Goal: Task Accomplishment & Management: Complete application form

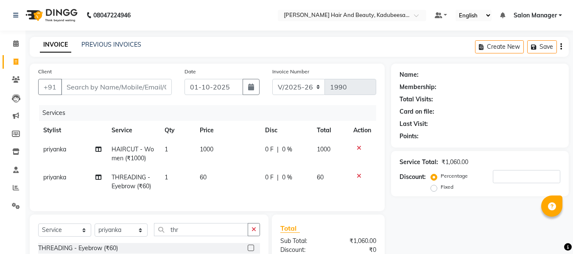
select select "7013"
select select "service"
select select "79629"
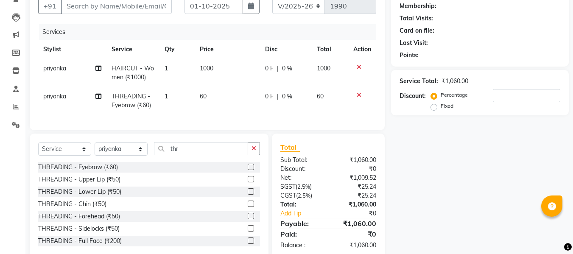
scroll to position [85, 0]
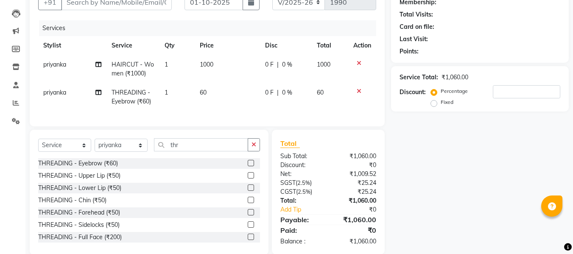
click at [248, 179] on label at bounding box center [251, 175] width 6 height 6
click at [248, 179] on input "checkbox" at bounding box center [251, 176] width 6 height 6
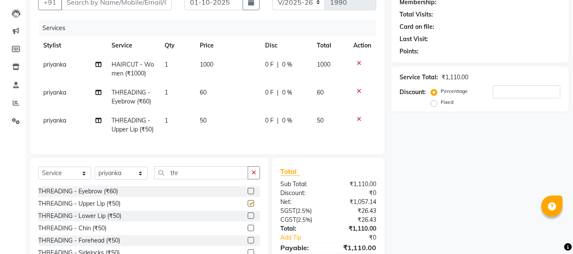
checkbox input "false"
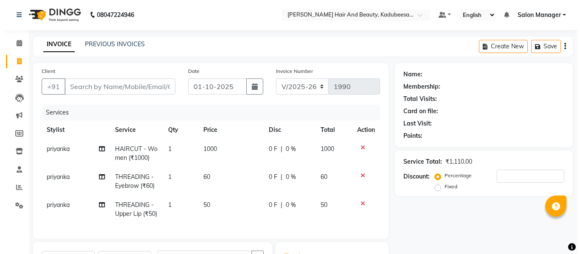
scroll to position [0, 0]
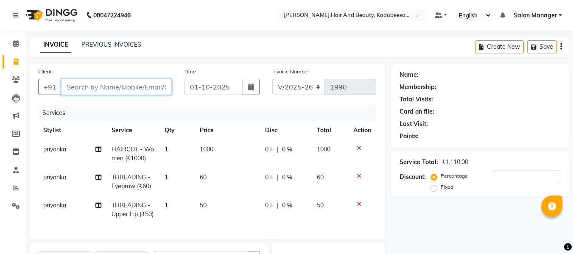
click at [123, 89] on input "Client" at bounding box center [116, 87] width 111 height 16
type input "6"
type input "0"
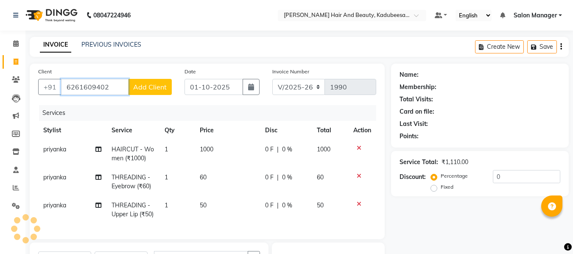
click at [119, 85] on input "6261609402" at bounding box center [94, 87] width 67 height 16
type input "6261609402"
click at [143, 83] on span "Add Client" at bounding box center [150, 87] width 34 height 8
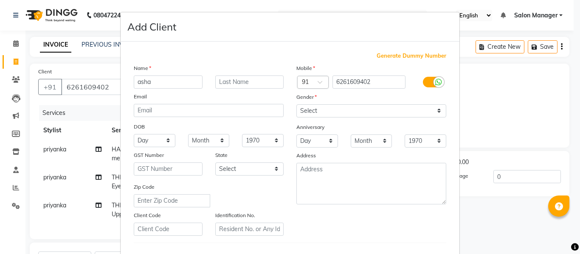
type input "asha"
click at [396, 113] on select "Select [DEMOGRAPHIC_DATA] [DEMOGRAPHIC_DATA] Other Prefer Not To Say" at bounding box center [371, 110] width 150 height 13
select select "[DEMOGRAPHIC_DATA]"
click at [296, 104] on select "Select [DEMOGRAPHIC_DATA] [DEMOGRAPHIC_DATA] Other Prefer Not To Say" at bounding box center [371, 110] width 150 height 13
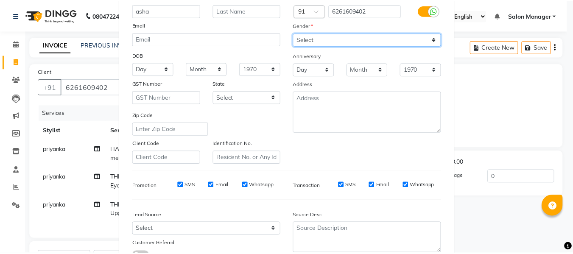
scroll to position [137, 0]
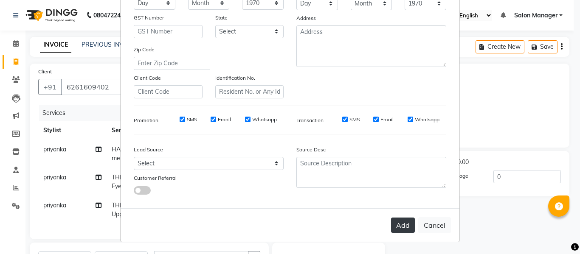
click at [401, 228] on button "Add" at bounding box center [403, 225] width 24 height 15
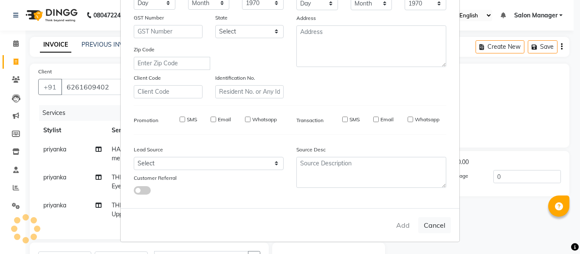
select select
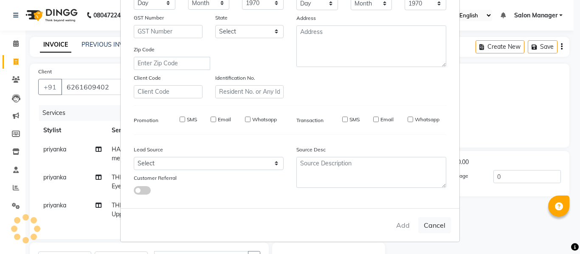
select select
checkbox input "false"
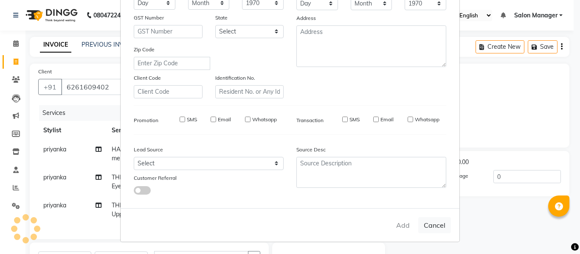
checkbox input "false"
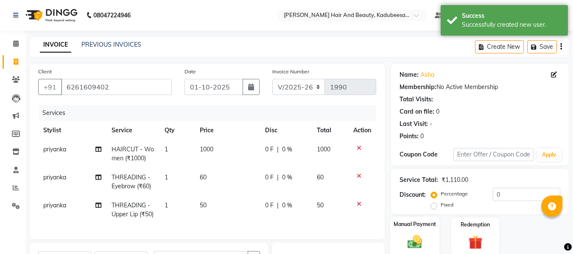
click at [411, 228] on label "Manual Payment" at bounding box center [415, 224] width 42 height 8
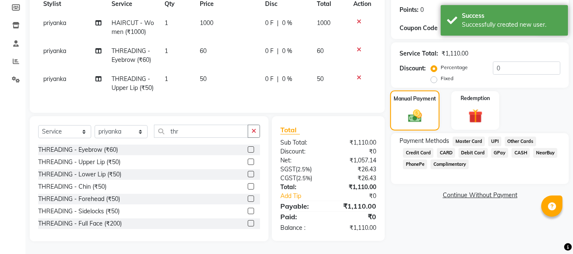
scroll to position [127, 0]
click at [496, 149] on span "GPay" at bounding box center [499, 153] width 17 height 10
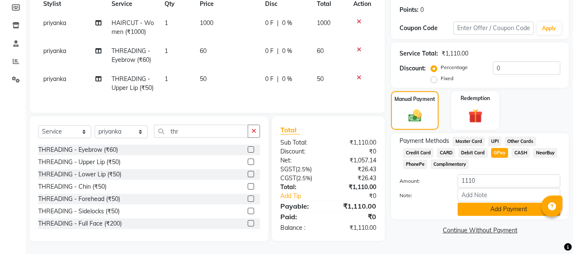
click at [504, 207] on button "Add Payment" at bounding box center [509, 209] width 103 height 13
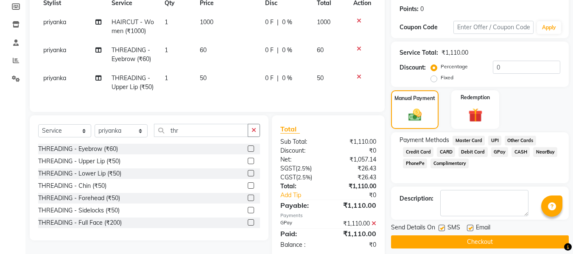
scroll to position [150, 0]
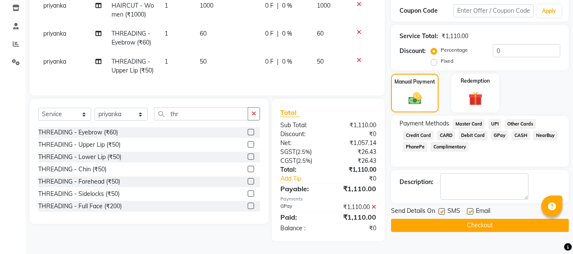
click at [484, 221] on button "Checkout" at bounding box center [480, 225] width 178 height 13
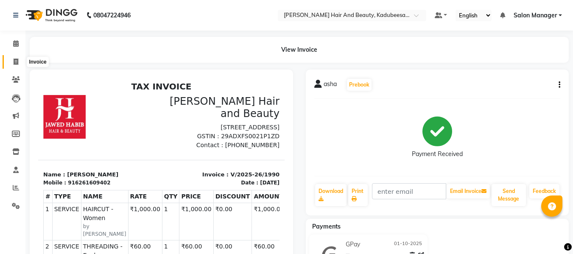
click at [16, 60] on icon at bounding box center [16, 62] width 5 height 6
select select "service"
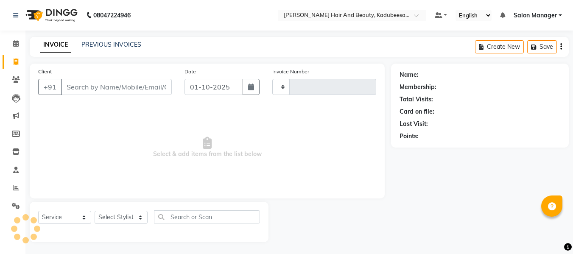
scroll to position [1, 0]
type input "1991"
select select "7013"
click at [81, 88] on input "Client" at bounding box center [116, 86] width 111 height 16
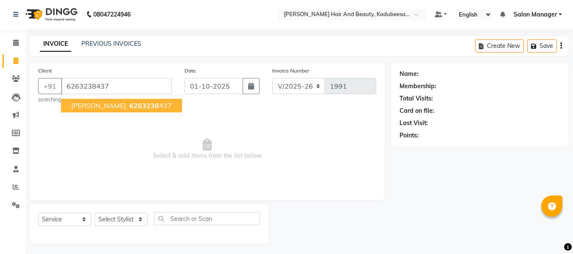
type input "6263238437"
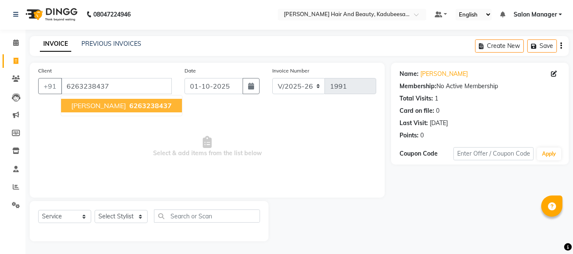
click at [131, 109] on span "6263238437" at bounding box center [150, 105] width 42 height 8
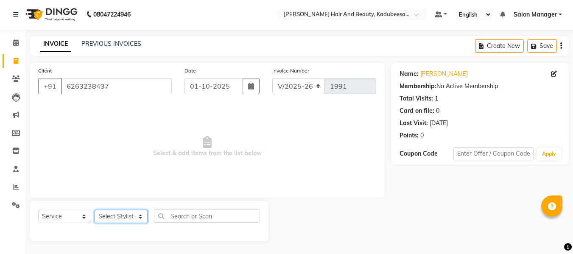
click at [121, 213] on select "Select Stylist [PERSON_NAME] priyanka raman Salon Manager [PERSON_NAME]" at bounding box center [121, 216] width 53 height 13
select select "91334"
click at [95, 210] on select "Select Stylist [PERSON_NAME] priyanka raman Salon Manager [PERSON_NAME]" at bounding box center [121, 216] width 53 height 13
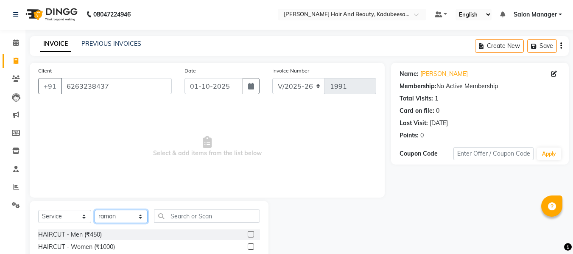
scroll to position [43, 0]
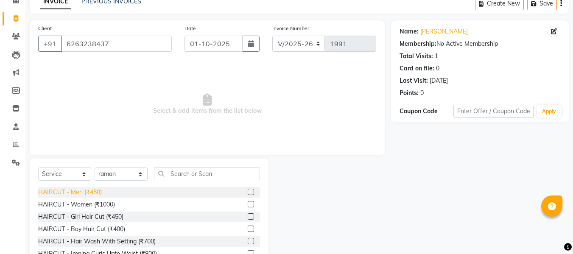
click at [86, 188] on div "HAIRCUT - Men (₹450)" at bounding box center [70, 192] width 64 height 9
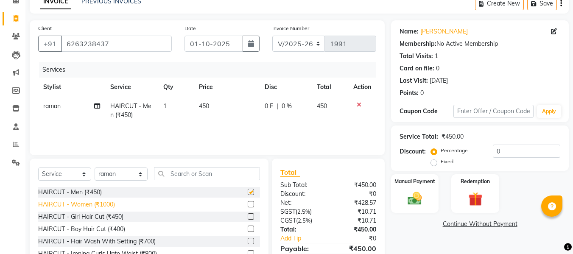
checkbox input "false"
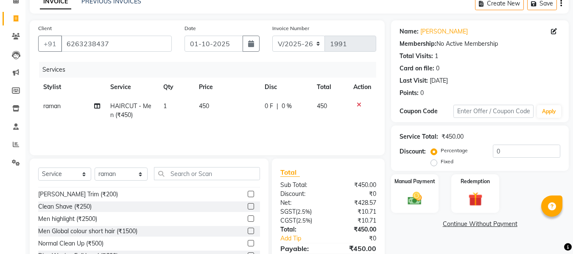
scroll to position [85, 0]
click at [82, 194] on div "[PERSON_NAME] Trim (₹200)" at bounding box center [78, 193] width 80 height 9
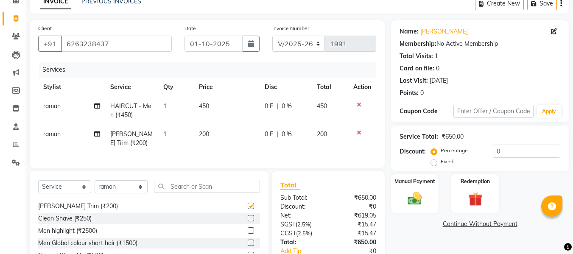
checkbox input "false"
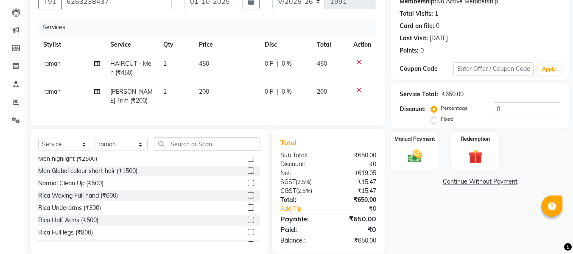
scroll to position [127, 0]
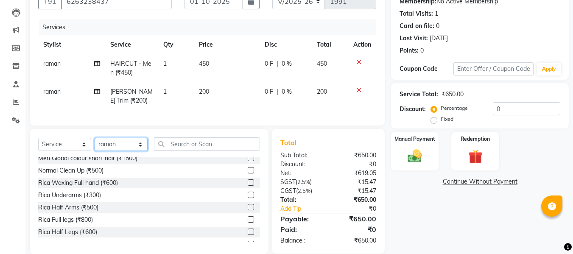
click at [139, 148] on select "Select Stylist [PERSON_NAME] priyanka raman Salon Manager [PERSON_NAME]" at bounding box center [121, 144] width 53 height 13
click at [421, 157] on img at bounding box center [415, 156] width 24 height 17
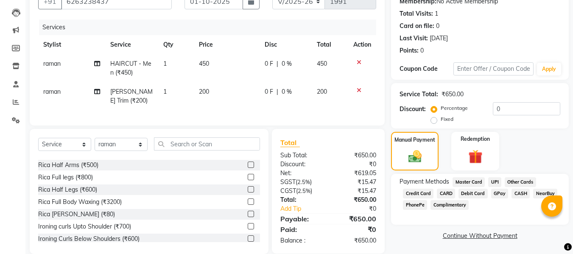
scroll to position [85, 0]
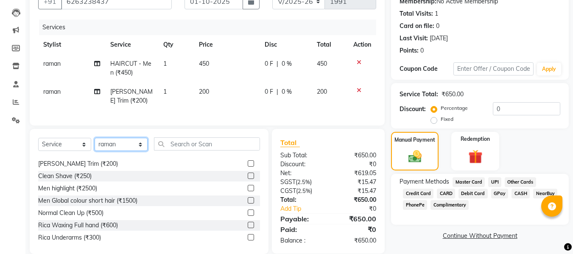
click at [130, 151] on select "Select Stylist [PERSON_NAME] priyanka raman Salon Manager [PERSON_NAME]" at bounding box center [121, 144] width 53 height 13
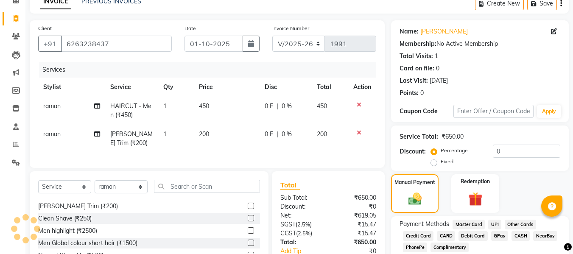
click at [359, 132] on icon at bounding box center [359, 133] width 5 height 6
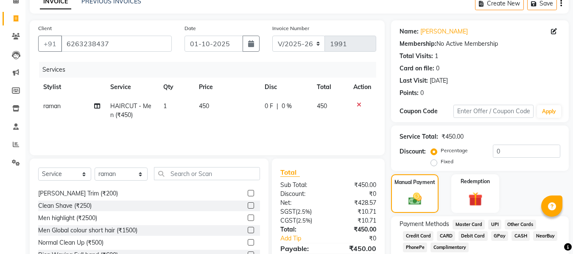
click at [358, 103] on icon at bounding box center [359, 105] width 5 height 6
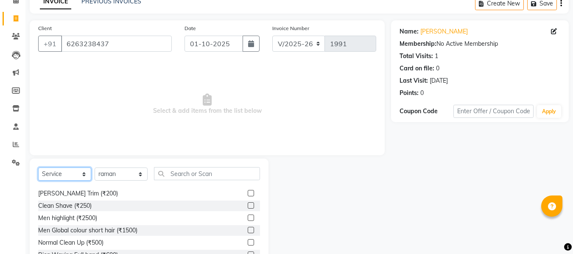
click at [81, 176] on select "Select Service Product Membership Package Voucher Prepaid Gift Card" at bounding box center [64, 174] width 53 height 13
click at [38, 168] on select "Select Service Product Membership Package Voucher Prepaid Gift Card" at bounding box center [64, 174] width 53 height 13
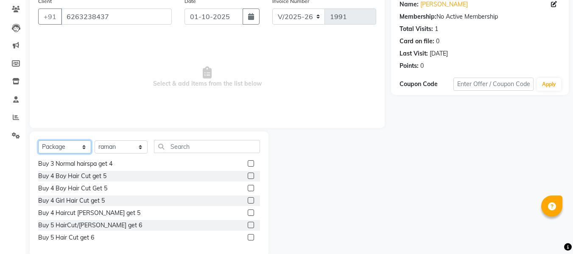
scroll to position [86, 0]
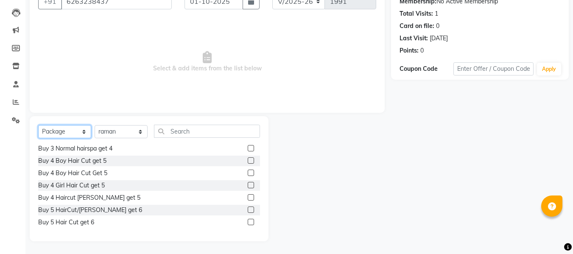
click at [74, 128] on select "Select Service Product Membership Package Voucher Prepaid Gift Card" at bounding box center [64, 131] width 53 height 13
select select "P"
click at [38, 125] on select "Select Service Product Membership Package Voucher Prepaid Gift Card" at bounding box center [64, 131] width 53 height 13
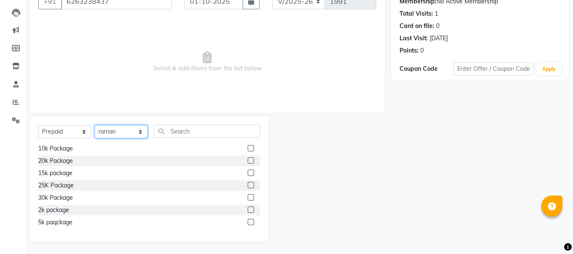
click at [115, 126] on select "Select Stylist [PERSON_NAME] priyanka raman Salon Manager [PERSON_NAME]" at bounding box center [121, 131] width 53 height 13
select select "68037"
click at [95, 125] on select "Select Stylist [PERSON_NAME] priyanka raman Salon Manager [PERSON_NAME]" at bounding box center [121, 131] width 53 height 13
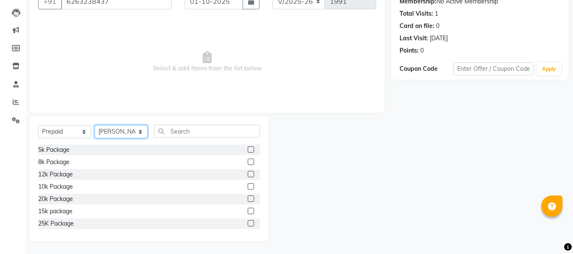
scroll to position [43, 0]
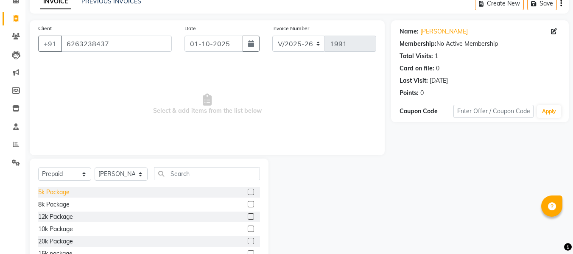
click at [60, 194] on div "5k Package" at bounding box center [53, 192] width 31 height 9
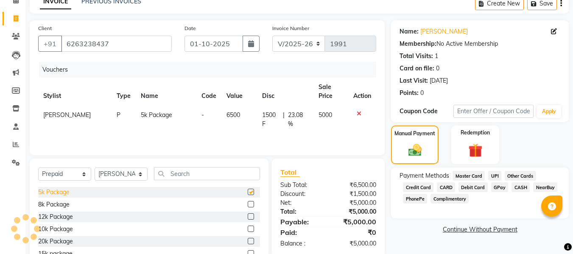
checkbox input "false"
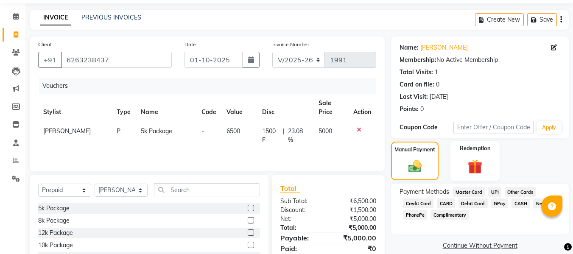
scroll to position [42, 0]
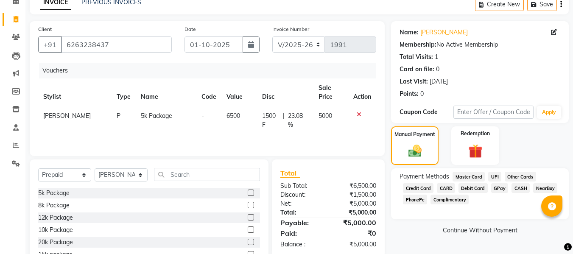
click at [497, 178] on span "UPI" at bounding box center [494, 177] width 13 height 10
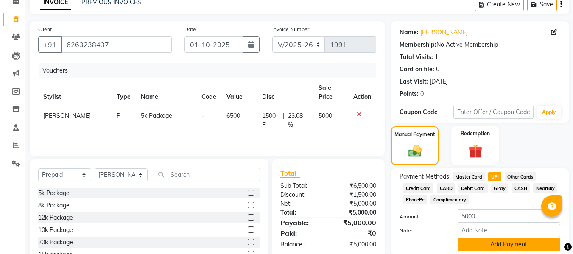
click at [505, 245] on button "Add Payment" at bounding box center [509, 244] width 103 height 13
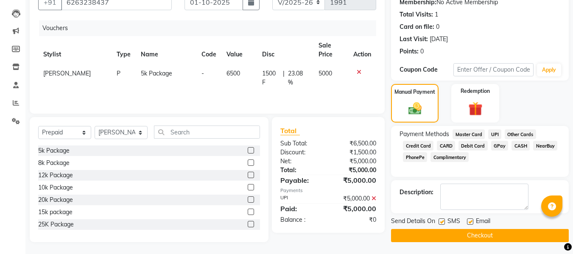
scroll to position [86, 0]
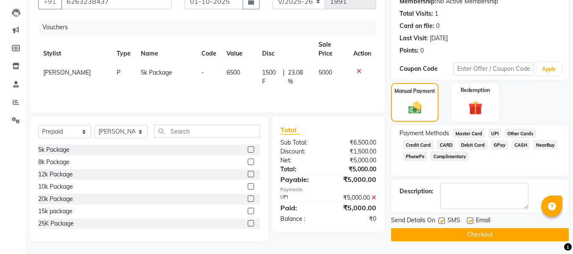
click at [490, 232] on button "Checkout" at bounding box center [480, 234] width 178 height 13
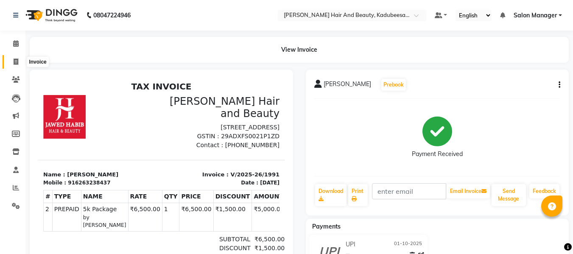
click at [16, 63] on icon at bounding box center [16, 62] width 5 height 6
select select "service"
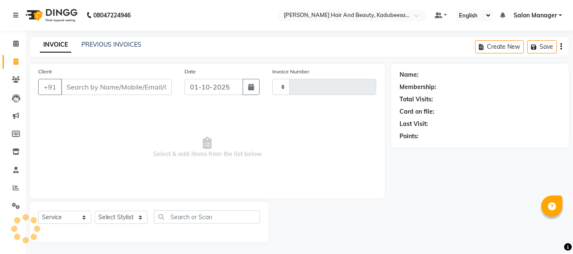
scroll to position [1, 0]
select select "7013"
type input "1992"
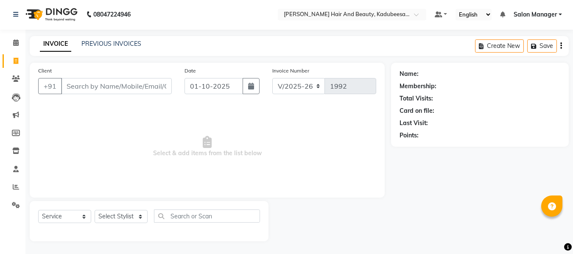
click at [106, 87] on input "Client" at bounding box center [116, 86] width 111 height 16
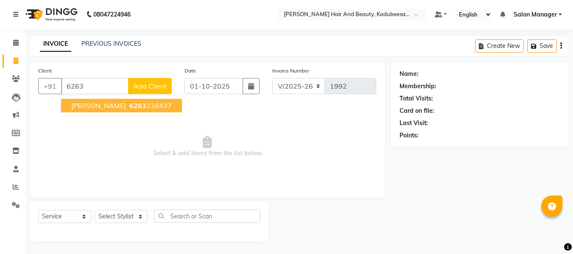
click at [110, 95] on ngb-typeahead-window "[PERSON_NAME] 6263 238437" at bounding box center [122, 105] width 122 height 21
click at [129, 108] on span "6263" at bounding box center [137, 105] width 17 height 8
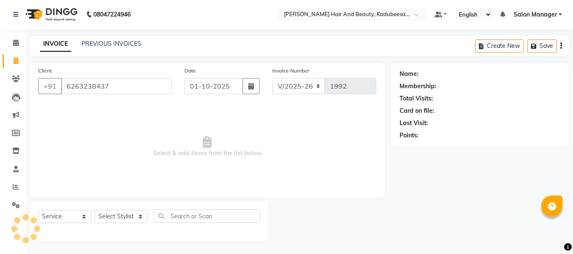
type input "6263238437"
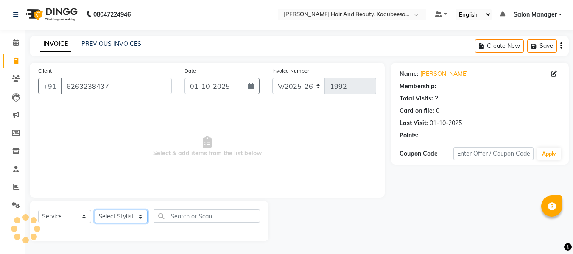
click at [125, 216] on select "Select Stylist [PERSON_NAME] priyanka raman Salon Manager [PERSON_NAME]" at bounding box center [121, 216] width 53 height 13
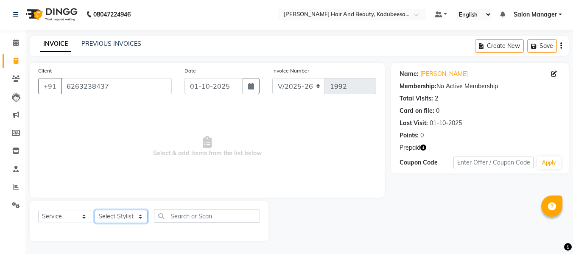
select select "68037"
click at [95, 210] on select "Select Stylist [PERSON_NAME] priyanka raman Salon Manager [PERSON_NAME]" at bounding box center [121, 216] width 53 height 13
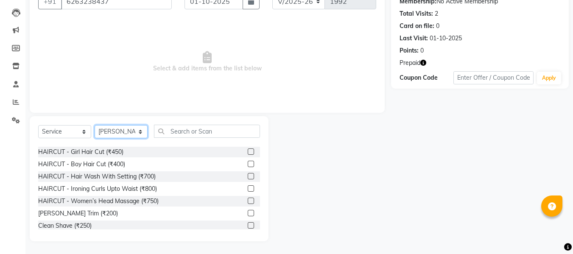
scroll to position [42, 0]
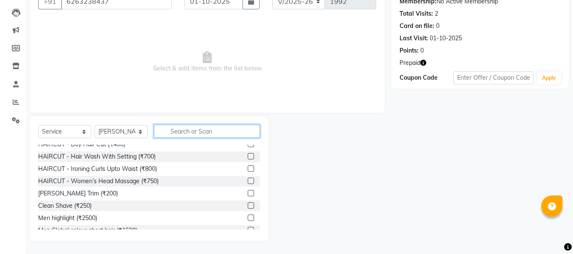
click at [178, 130] on input "text" at bounding box center [207, 131] width 106 height 13
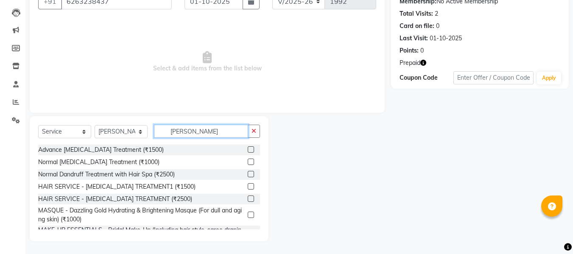
scroll to position [62, 0]
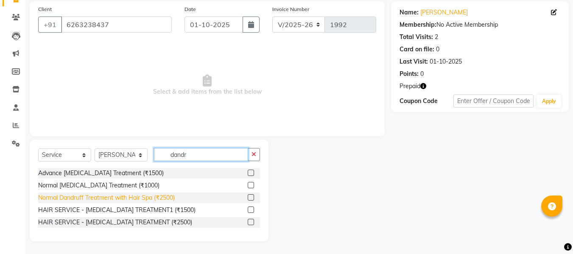
type input "dandr"
click at [147, 199] on div "Normal Dandruff Treatment with Hair Spa (₹2500)" at bounding box center [106, 197] width 137 height 9
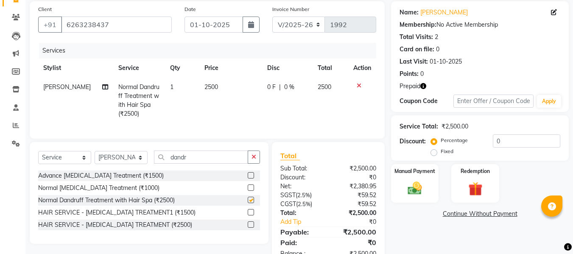
checkbox input "false"
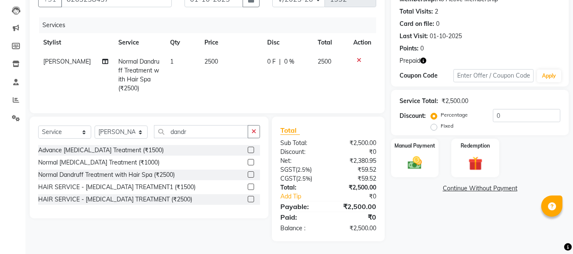
scroll to position [94, 0]
click at [425, 58] on icon "button" at bounding box center [423, 61] width 6 height 6
click at [386, 65] on span "(₹6,500.00)" at bounding box center [396, 68] width 31 height 7
click at [475, 155] on img at bounding box center [475, 163] width 24 height 18
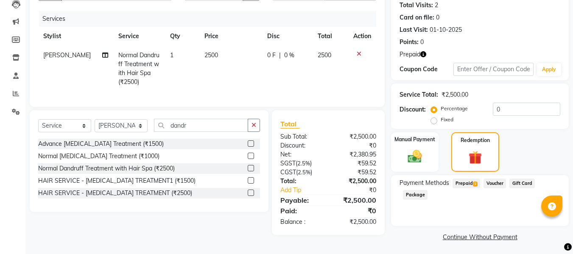
click at [459, 179] on span "Prepaid 1" at bounding box center [467, 184] width 28 height 10
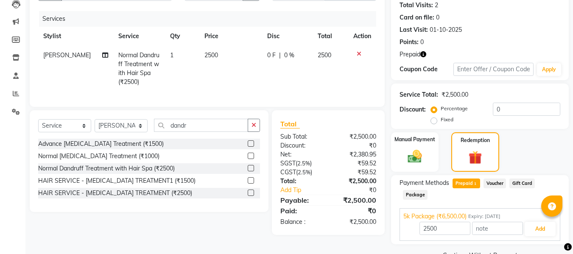
scroll to position [115, 0]
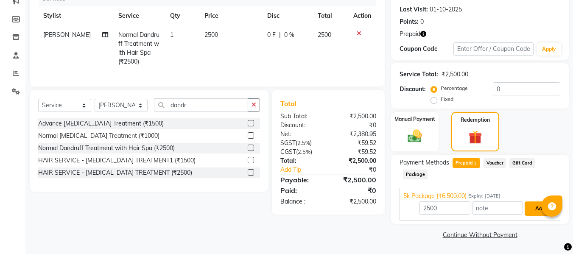
click at [531, 204] on button "Add" at bounding box center [540, 209] width 31 height 14
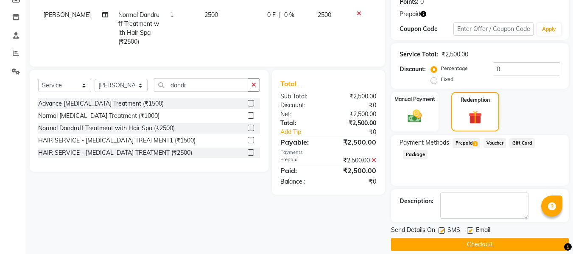
scroll to position [144, 0]
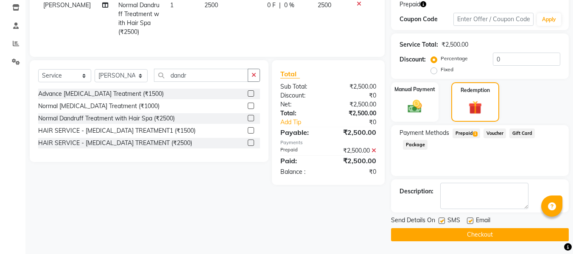
click at [516, 235] on button "Checkout" at bounding box center [480, 234] width 178 height 13
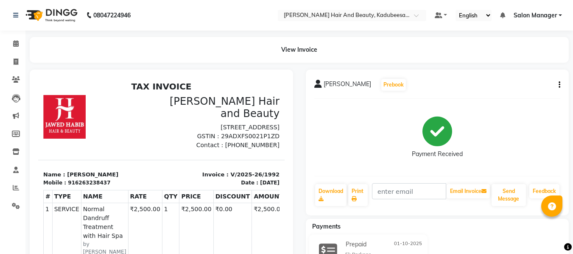
click at [561, 84] on div "[PERSON_NAME] Prebook Payment Received Download Print Email Invoice Send Messag…" at bounding box center [437, 143] width 263 height 146
click at [560, 85] on icon "button" at bounding box center [560, 85] width 2 height 0
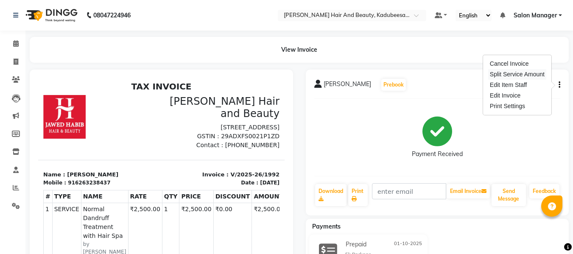
click at [526, 72] on div "Split Service Amount" at bounding box center [517, 74] width 58 height 11
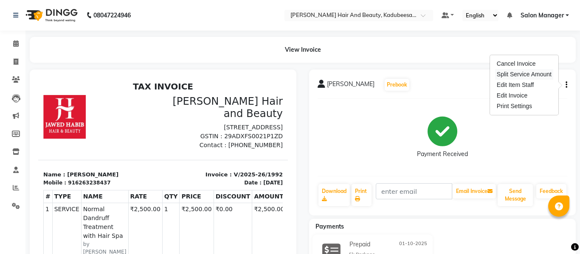
select select "68037"
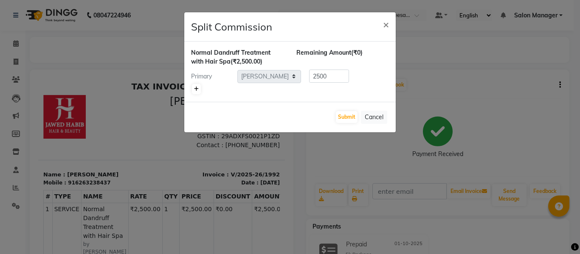
click at [196, 87] on icon at bounding box center [196, 89] width 5 height 5
type input "1250"
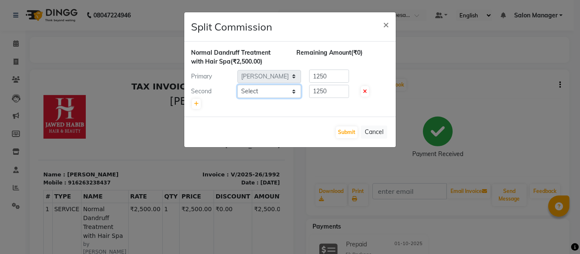
click at [258, 90] on select "Select [PERSON_NAME] [PERSON_NAME] Salon Manager [PERSON_NAME]" at bounding box center [269, 91] width 64 height 13
select select "79629"
click at [237, 85] on select "Select [PERSON_NAME] [PERSON_NAME] Salon Manager [PERSON_NAME]" at bounding box center [269, 91] width 64 height 13
click at [347, 133] on button "Submit" at bounding box center [347, 132] width 22 height 12
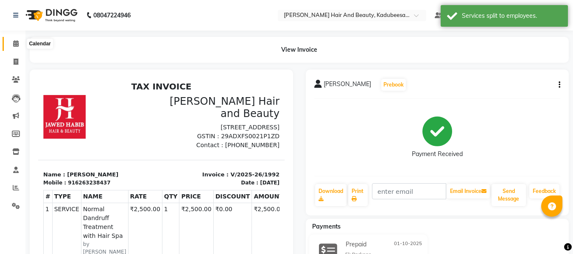
click at [13, 39] on span at bounding box center [15, 44] width 15 height 10
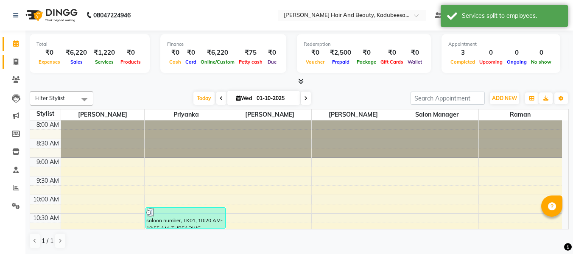
click at [17, 63] on icon at bounding box center [16, 62] width 5 height 6
select select "service"
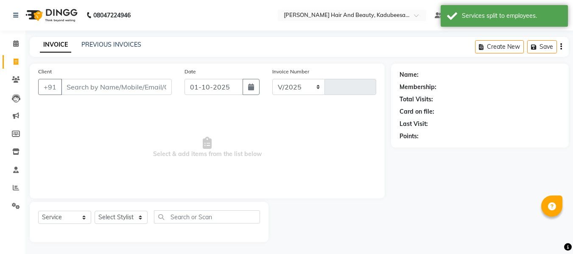
select select "7013"
type input "1993"
click at [76, 83] on input "Client" at bounding box center [116, 87] width 111 height 16
click at [76, 87] on input "Client" at bounding box center [116, 87] width 111 height 16
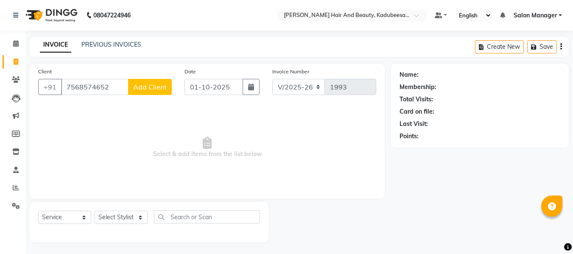
type input "7568574652"
click at [155, 92] on button "Add Client" at bounding box center [150, 87] width 44 height 16
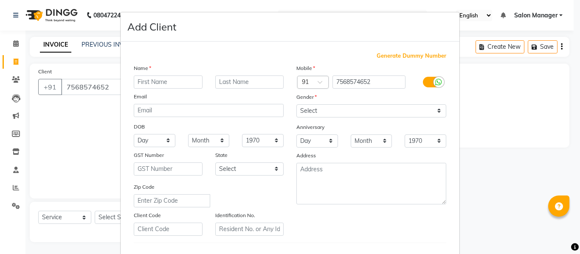
click at [158, 86] on input "text" at bounding box center [168, 82] width 69 height 13
type input "[PERSON_NAME]"
click at [313, 108] on select "Select [DEMOGRAPHIC_DATA] [DEMOGRAPHIC_DATA] Other Prefer Not To Say" at bounding box center [371, 110] width 150 height 13
select select "[DEMOGRAPHIC_DATA]"
click at [296, 104] on select "Select [DEMOGRAPHIC_DATA] [DEMOGRAPHIC_DATA] Other Prefer Not To Say" at bounding box center [371, 110] width 150 height 13
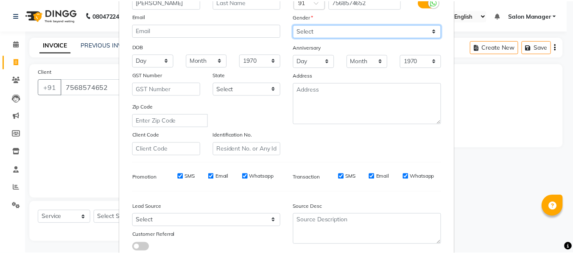
scroll to position [137, 0]
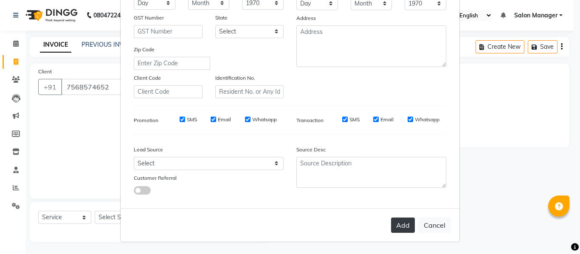
click at [401, 230] on button "Add" at bounding box center [403, 225] width 24 height 15
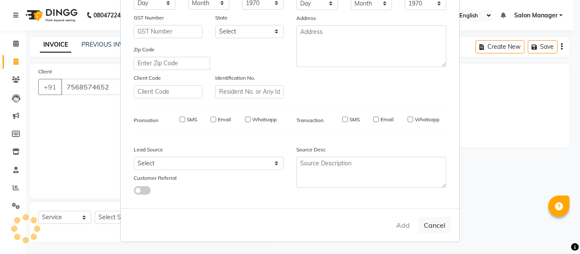
select select
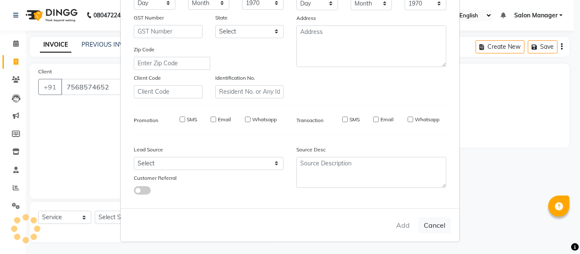
select select
checkbox input "false"
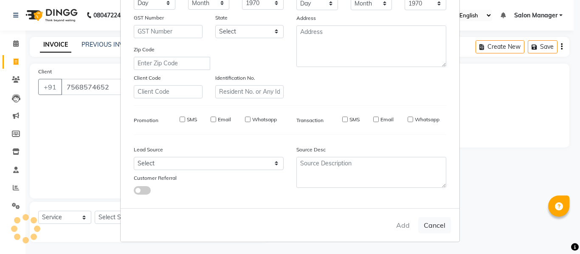
checkbox input "false"
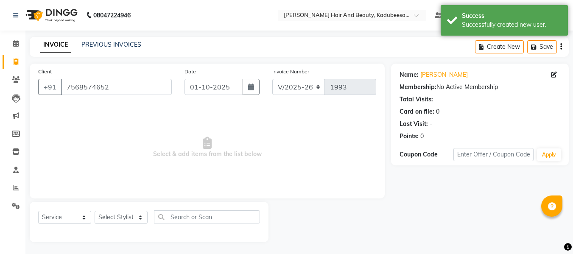
scroll to position [1, 0]
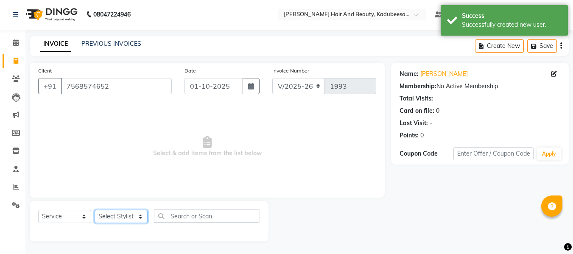
drag, startPoint x: 121, startPoint y: 220, endPoint x: 125, endPoint y: 213, distance: 8.5
click at [122, 219] on select "Select Stylist [PERSON_NAME] priyanka raman Salon Manager [PERSON_NAME]" at bounding box center [121, 216] width 53 height 13
select select "68037"
click at [95, 210] on select "Select Stylist [PERSON_NAME] priyanka raman Salon Manager [PERSON_NAME]" at bounding box center [121, 216] width 53 height 13
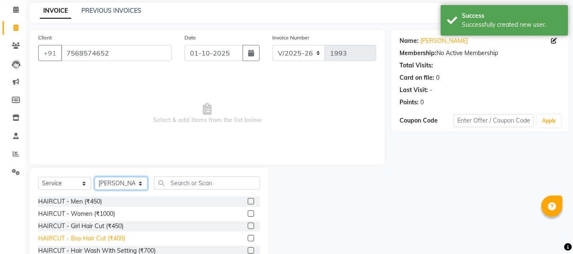
scroll to position [86, 0]
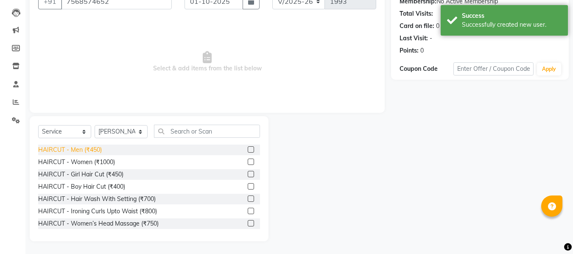
click at [95, 151] on div "HAIRCUT - Men (₹450)" at bounding box center [70, 150] width 64 height 9
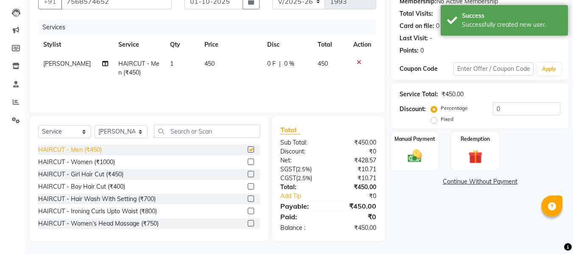
checkbox input "false"
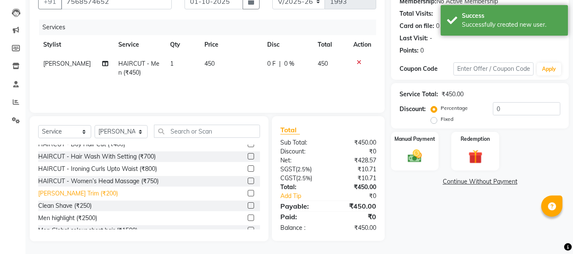
click at [79, 191] on div "[PERSON_NAME] Trim (₹200)" at bounding box center [78, 193] width 80 height 9
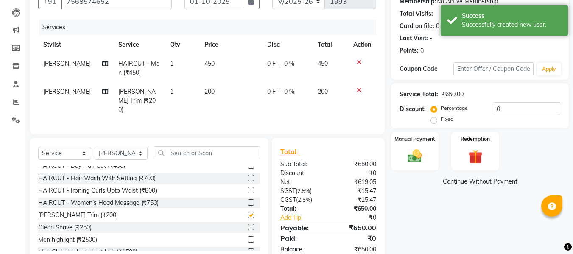
checkbox input "false"
click at [420, 147] on div "Manual Payment" at bounding box center [415, 151] width 50 height 40
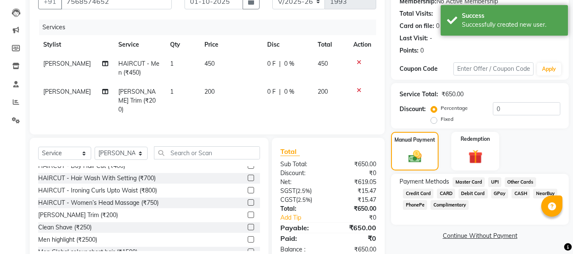
click at [493, 181] on span "UPI" at bounding box center [494, 182] width 13 height 10
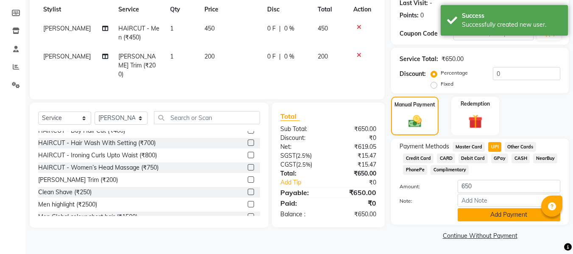
scroll to position [122, 0]
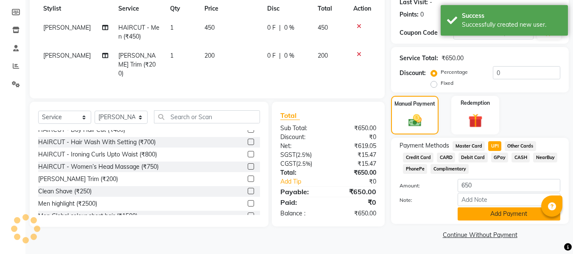
click at [516, 218] on button "Add Payment" at bounding box center [509, 213] width 103 height 13
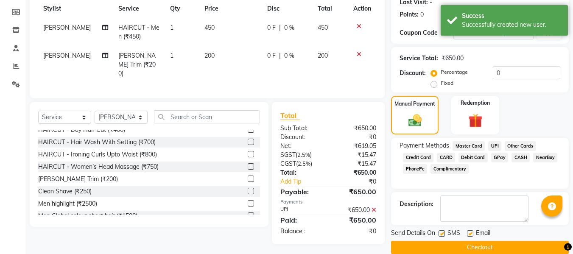
click at [519, 242] on button "Checkout" at bounding box center [480, 247] width 178 height 13
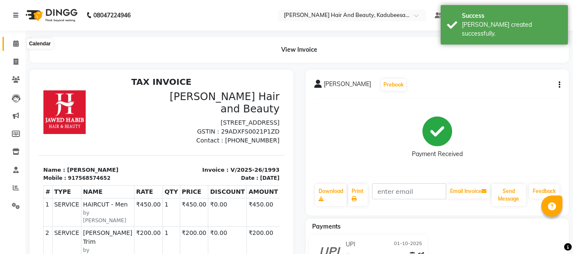
click at [20, 44] on span at bounding box center [15, 44] width 15 height 10
